Goal: Transaction & Acquisition: Purchase product/service

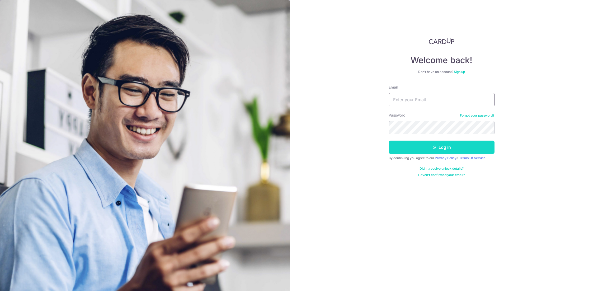
type input "junechong1108@gmail.com"
click at [449, 145] on button "Log in" at bounding box center [442, 146] width 106 height 13
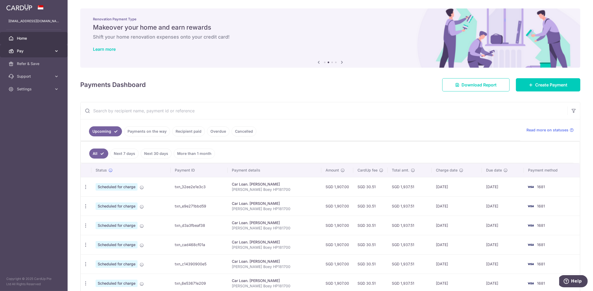
click at [27, 52] on span "Pay" at bounding box center [34, 50] width 35 height 5
click at [29, 64] on span "Payments" at bounding box center [34, 63] width 35 height 5
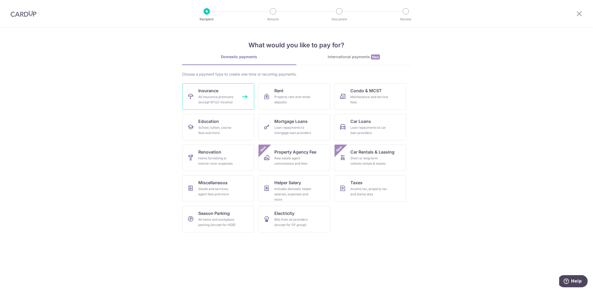
click at [208, 94] on div "All insurance premiums (except NTUC Income)" at bounding box center [217, 99] width 38 height 11
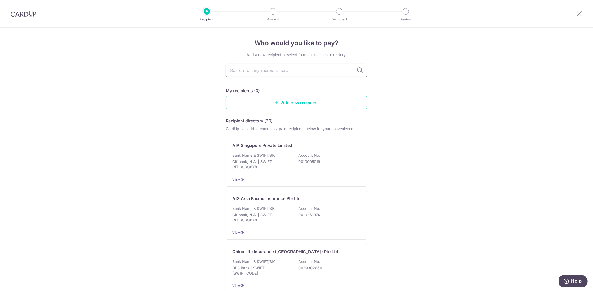
click at [314, 70] on input "text" at bounding box center [296, 70] width 141 height 13
click at [278, 102] on link "Add new recipient" at bounding box center [296, 102] width 141 height 13
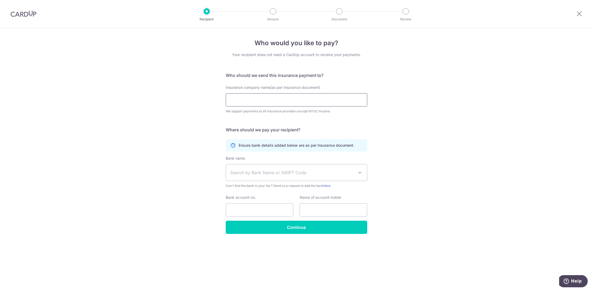
click at [270, 98] on input "Insurance company name(as per Insurance document)" at bounding box center [296, 99] width 141 height 13
type input "A"
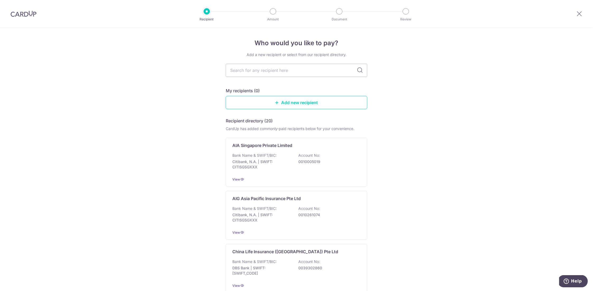
click at [360, 71] on icon at bounding box center [360, 70] width 6 height 6
click at [359, 71] on icon at bounding box center [360, 70] width 6 height 6
click at [269, 162] on p "Citibank, N.A. | SWIFT: CITISGSGXXX" at bounding box center [261, 164] width 59 height 11
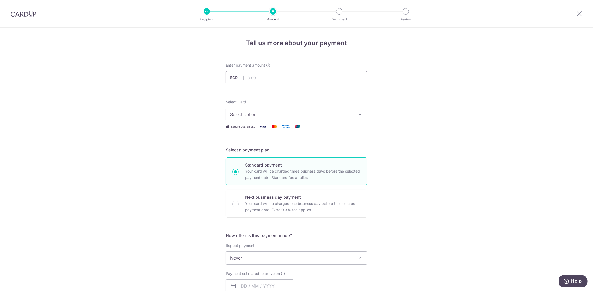
click at [254, 77] on input "text" at bounding box center [296, 77] width 141 height 13
type input "761.93"
click at [271, 115] on span "Select option" at bounding box center [291, 114] width 123 height 6
click at [257, 151] on span "**** 1681" at bounding box center [252, 152] width 19 height 6
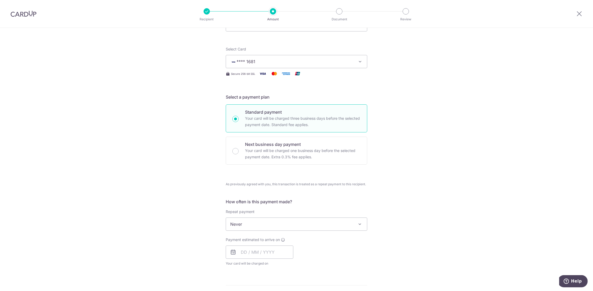
scroll to position [79, 0]
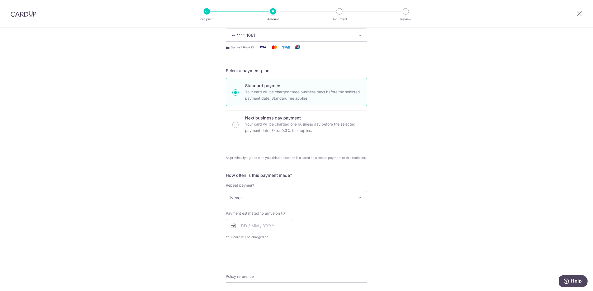
click at [232, 224] on icon at bounding box center [233, 225] width 6 height 6
click at [238, 223] on input "text" at bounding box center [260, 225] width 68 height 13
click at [277, 259] on link "4" at bounding box center [278, 263] width 8 height 8
type input "[DATE]"
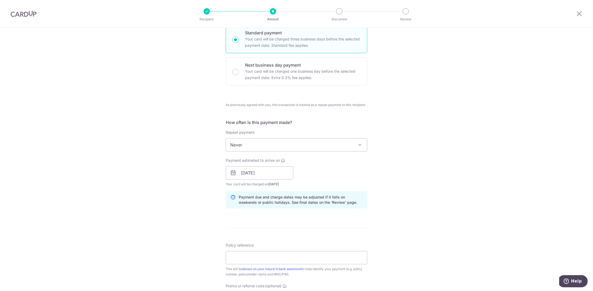
scroll to position [185, 0]
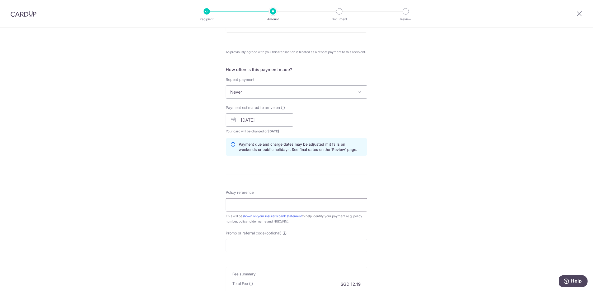
click at [239, 202] on input "Policy reference" at bounding box center [296, 204] width 141 height 13
type input "P559055140"
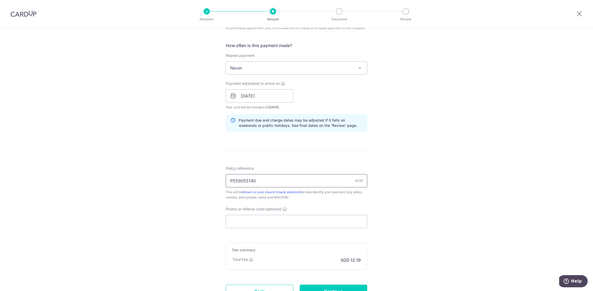
scroll to position [238, 0]
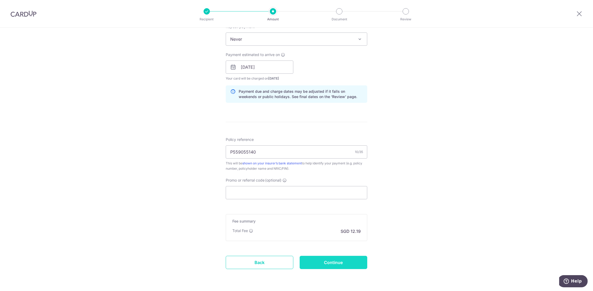
click at [329, 265] on input "Continue" at bounding box center [334, 261] width 68 height 13
type input "Create Schedule"
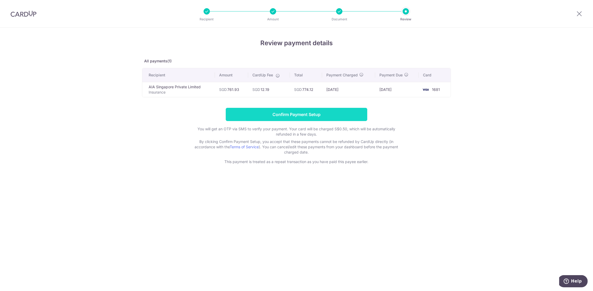
click at [306, 113] on input "Confirm Payment Setup" at bounding box center [296, 114] width 141 height 13
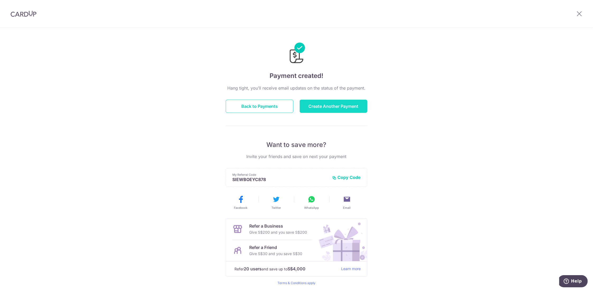
click at [345, 108] on button "Create Another Payment" at bounding box center [334, 105] width 68 height 13
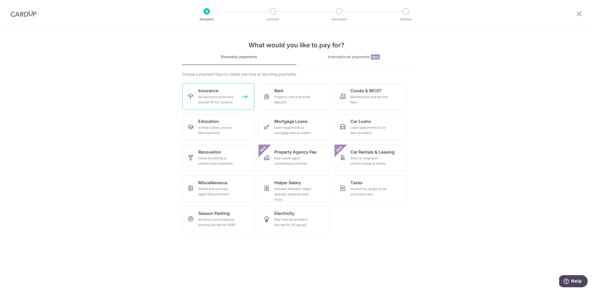
click at [214, 96] on div "All insurance premiums (except NTUC Income)" at bounding box center [217, 99] width 38 height 11
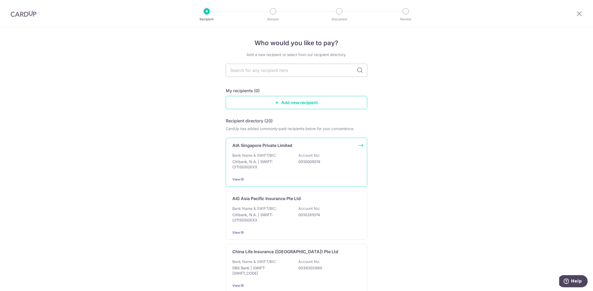
click at [258, 150] on div "AIA Singapore Private Limited Bank Name & SWIFT/BIC: Citibank, N.A. | SWIFT: CI…" at bounding box center [296, 161] width 141 height 49
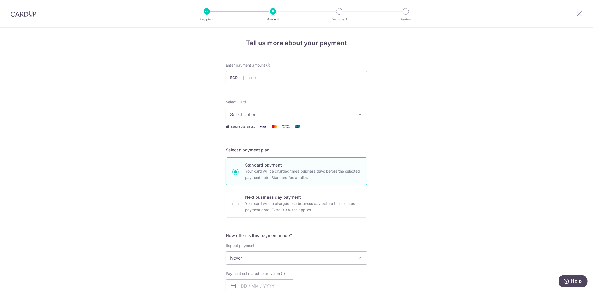
click at [260, 116] on span "Select option" at bounding box center [291, 114] width 123 height 6
click at [257, 79] on input "text" at bounding box center [296, 77] width 141 height 13
type input "849.00"
click at [260, 117] on span "Select option" at bounding box center [291, 114] width 123 height 6
click at [264, 149] on span "**** 1681" at bounding box center [296, 152] width 132 height 6
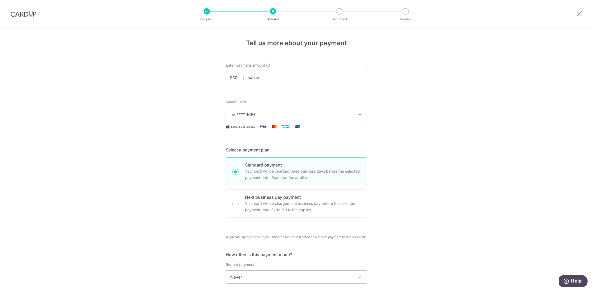
scroll to position [53, 0]
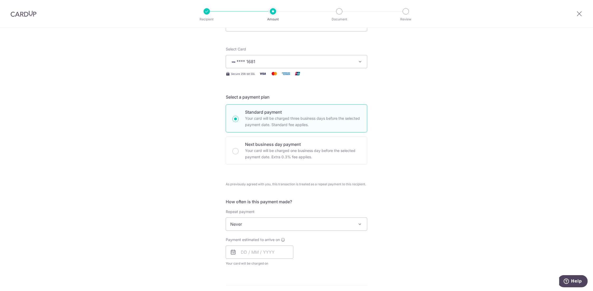
click at [230, 251] on icon at bounding box center [233, 252] width 6 height 6
click at [249, 251] on input "text" at bounding box center [260, 251] width 68 height 13
drag, startPoint x: 277, startPoint y: 288, endPoint x: 211, endPoint y: 259, distance: 72.2
click at [277, 288] on link "4" at bounding box center [278, 289] width 8 height 8
type input "04/09/2025"
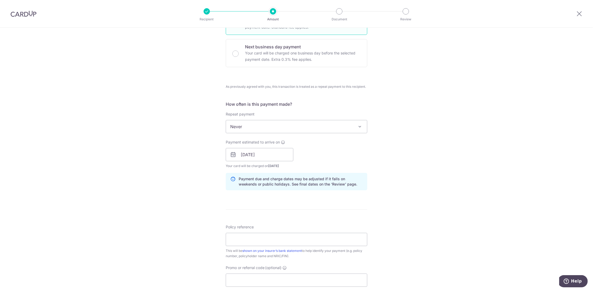
scroll to position [158, 0]
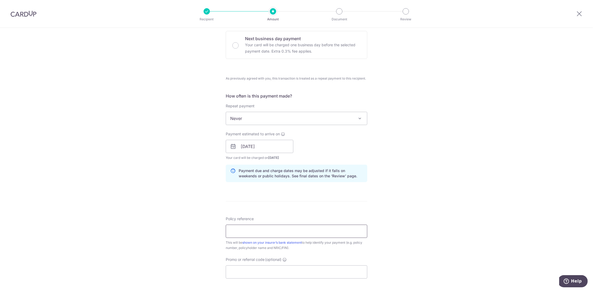
click at [259, 227] on input "Policy reference" at bounding box center [296, 230] width 141 height 13
type input "P559055166"
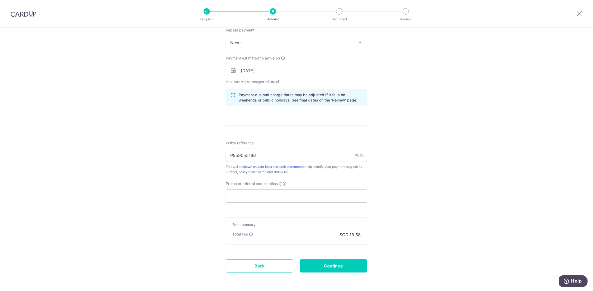
scroll to position [254, 0]
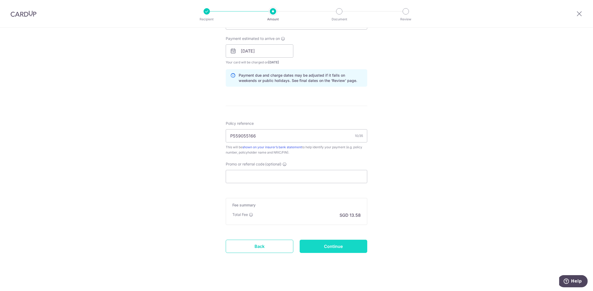
click at [338, 247] on input "Continue" at bounding box center [334, 245] width 68 height 13
type input "Create Schedule"
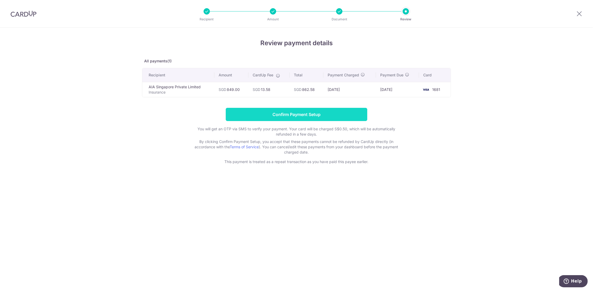
click at [305, 113] on input "Confirm Payment Setup" at bounding box center [296, 114] width 141 height 13
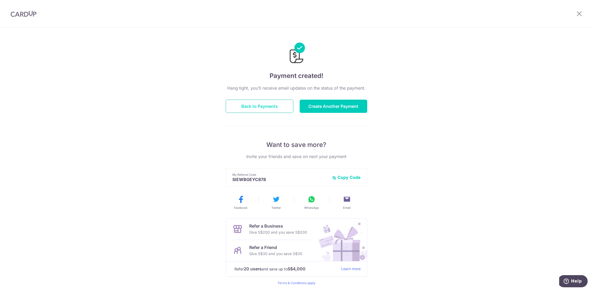
click at [265, 106] on button "Back to Payments" at bounding box center [260, 105] width 68 height 13
